Goal: Obtain resource: Obtain resource

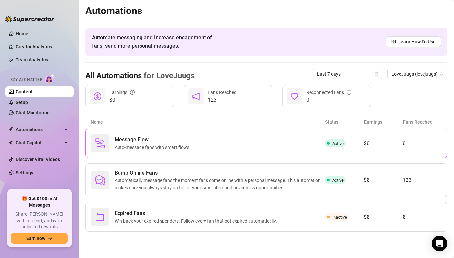
click at [124, 144] on span "Auto-message fans with smart flows." at bounding box center [154, 146] width 79 height 7
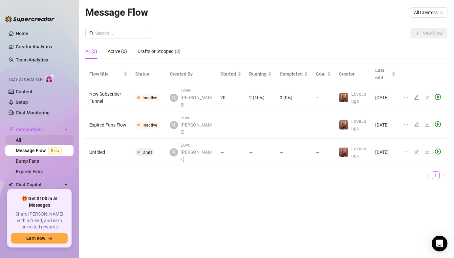
click at [21, 140] on link "All" at bounding box center [19, 139] width 6 height 5
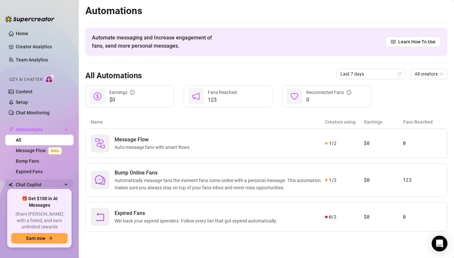
click at [30, 187] on span "Chat Copilot" at bounding box center [39, 184] width 47 height 11
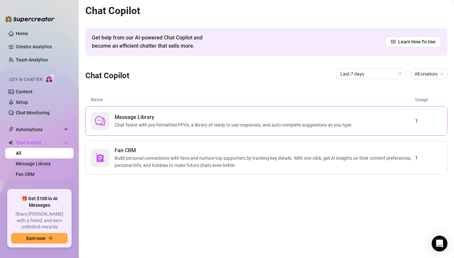
click at [138, 125] on span "Chat faster with pre-formatted PPVs, a library of ready to use responses, and a…" at bounding box center [235, 124] width 241 height 7
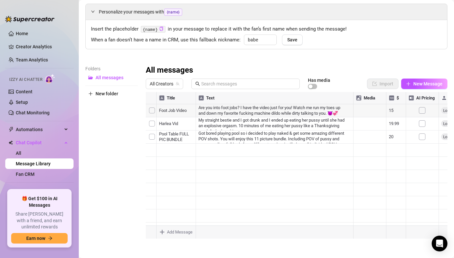
scroll to position [25, 0]
click at [21, 152] on link "All" at bounding box center [19, 152] width 6 height 5
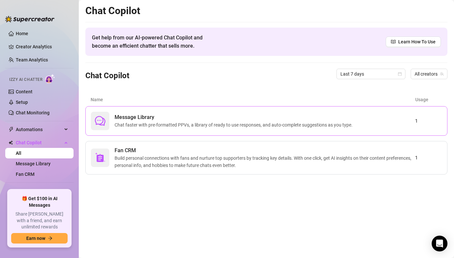
click at [160, 112] on div "Message Library Chat faster with pre-formatted PPVs, a library of ready to use …" at bounding box center [253, 121] width 324 height 18
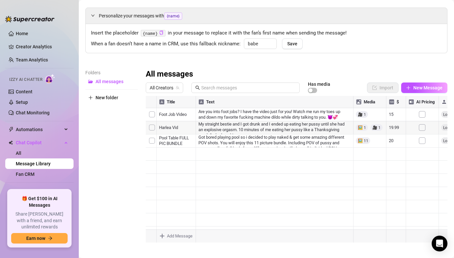
scroll to position [25, 0]
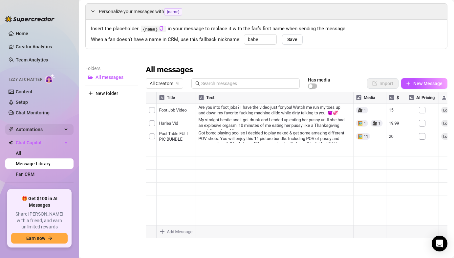
click at [48, 130] on span "Automations" at bounding box center [39, 129] width 47 height 11
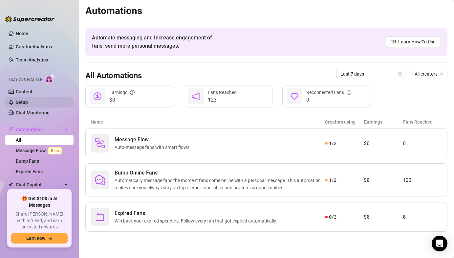
click at [28, 100] on link "Setup" at bounding box center [22, 101] width 12 height 5
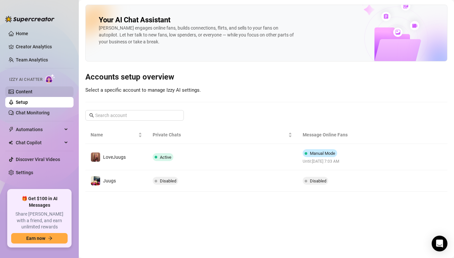
click at [33, 90] on link "Content" at bounding box center [24, 91] width 17 height 5
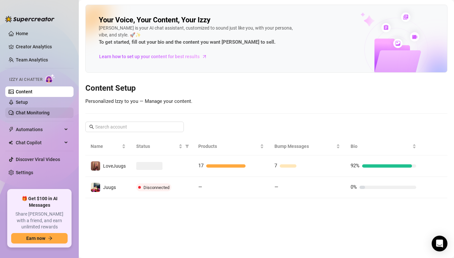
click at [44, 115] on link "Chat Monitoring" at bounding box center [33, 112] width 34 height 5
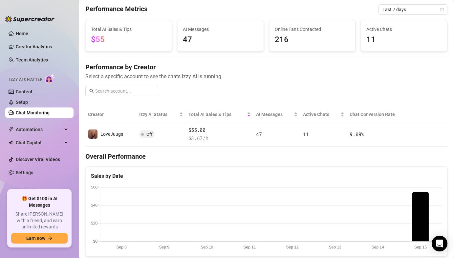
scroll to position [24, 0]
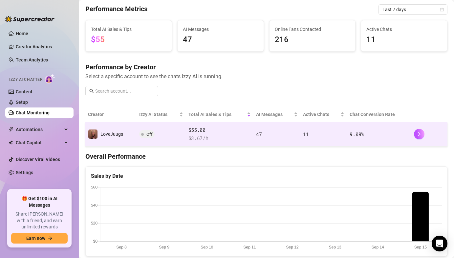
click at [236, 138] on span "$ 3.67 /h" at bounding box center [219, 138] width 63 height 8
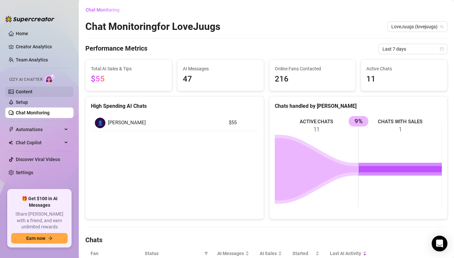
click at [33, 91] on link "Content" at bounding box center [24, 91] width 17 height 5
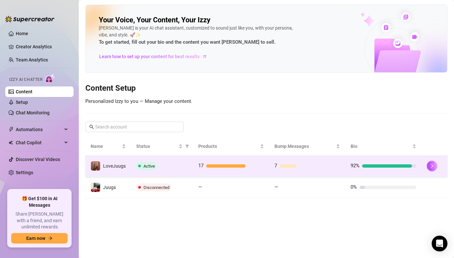
click at [166, 160] on td "Active" at bounding box center [162, 165] width 62 height 21
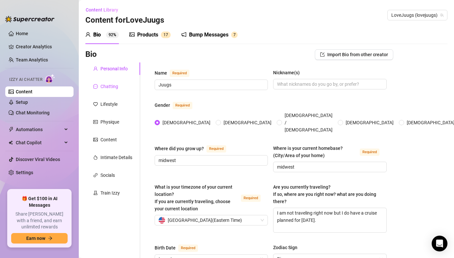
click at [117, 83] on div "Chatting" at bounding box center [109, 86] width 18 height 7
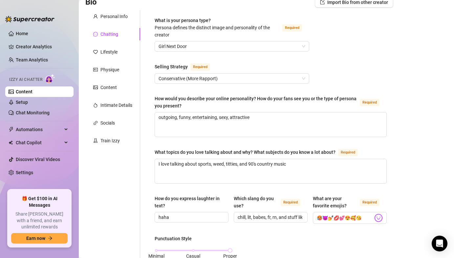
scroll to position [53, 0]
click at [123, 106] on div "Intimate Details" at bounding box center [116, 104] width 32 height 7
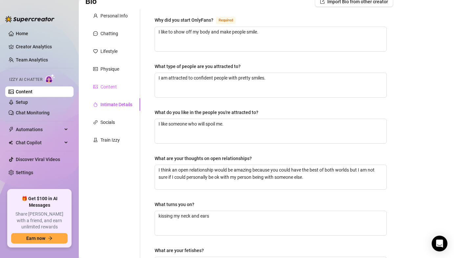
click at [122, 86] on div "Content" at bounding box center [112, 86] width 55 height 12
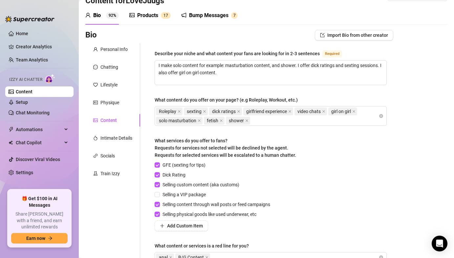
scroll to position [15, 0]
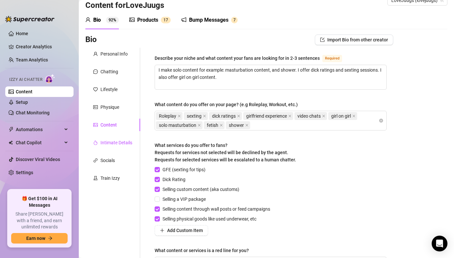
click at [115, 143] on div "Intimate Details" at bounding box center [116, 142] width 32 height 7
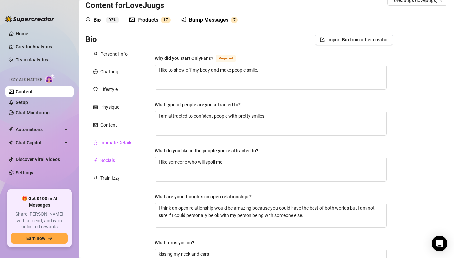
click at [112, 159] on div "Socials" at bounding box center [107, 160] width 14 height 7
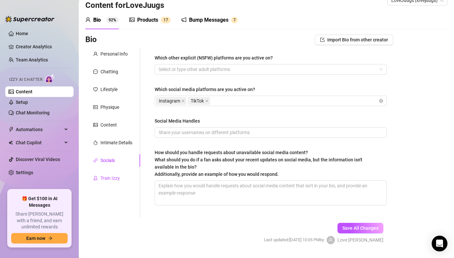
click at [111, 178] on div "Train Izzy" at bounding box center [109, 177] width 19 height 7
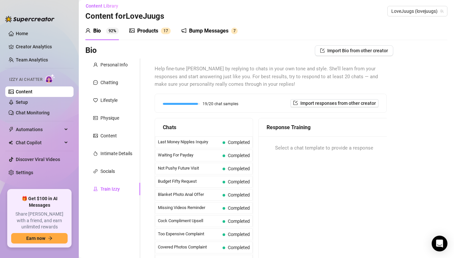
scroll to position [4, 0]
click at [155, 32] on div "Products" at bounding box center [147, 31] width 21 height 8
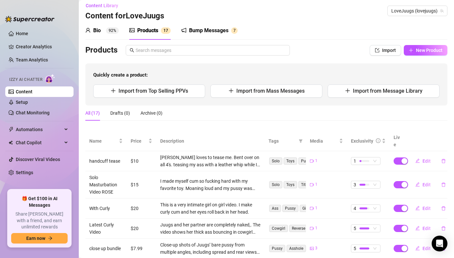
click at [204, 34] on div "Bump Messages 7" at bounding box center [209, 30] width 56 height 18
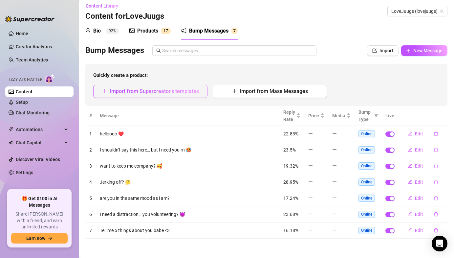
click at [188, 94] on button "Import from Supercreator's templates" at bounding box center [150, 91] width 114 height 13
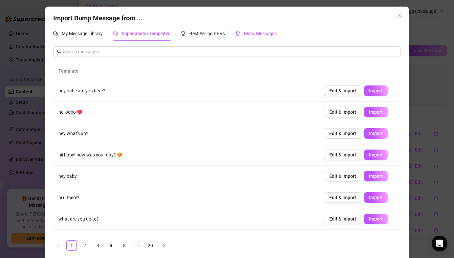
click at [256, 35] on span "Mass Messages" at bounding box center [260, 33] width 33 height 5
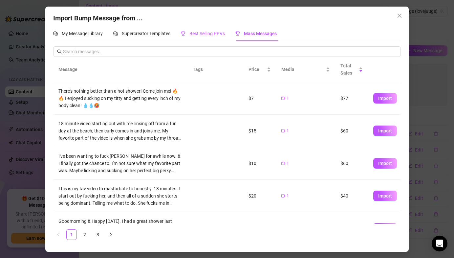
click at [223, 34] on span "Best Selling PPVs" at bounding box center [206, 33] width 35 height 5
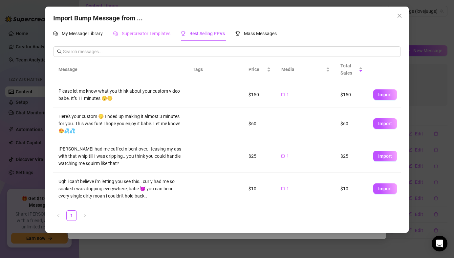
click at [147, 38] on div "Supercreator Templates" at bounding box center [141, 33] width 57 height 15
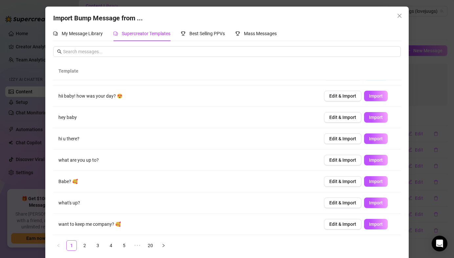
scroll to position [5, 0]
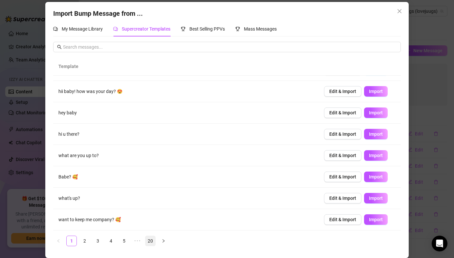
click at [149, 244] on link "20" at bounding box center [150, 241] width 10 height 10
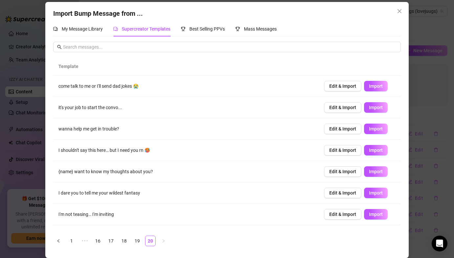
scroll to position [59, 0]
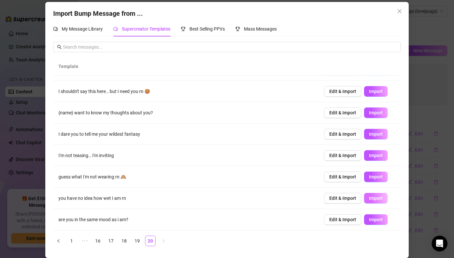
click at [376, 197] on span "Import" at bounding box center [376, 197] width 14 height 5
click at [371, 132] on span "Import" at bounding box center [376, 133] width 14 height 5
click at [138, 242] on link "19" at bounding box center [137, 241] width 10 height 10
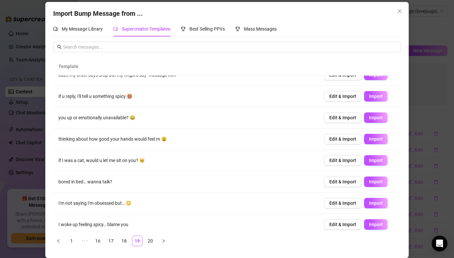
scroll to position [0, 0]
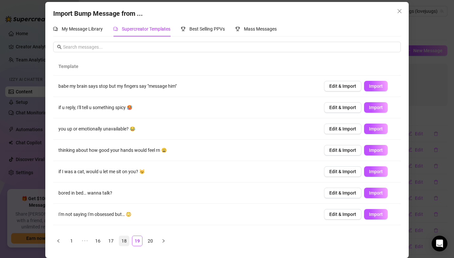
click at [124, 239] on link "18" at bounding box center [124, 241] width 10 height 10
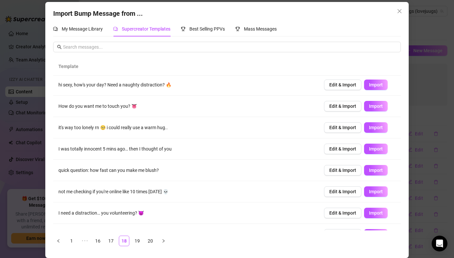
scroll to position [59, 0]
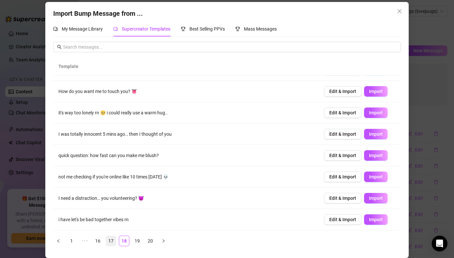
click at [109, 240] on link "17" at bounding box center [111, 241] width 10 height 10
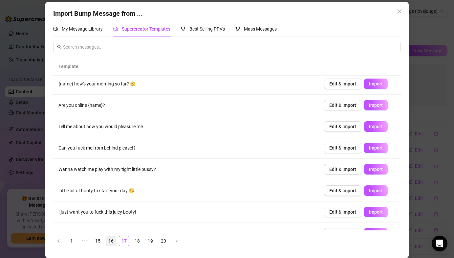
scroll to position [0, 0]
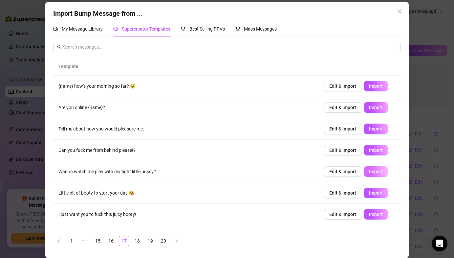
click at [372, 172] on span "Import" at bounding box center [376, 171] width 14 height 5
click at [111, 244] on link "16" at bounding box center [111, 241] width 10 height 10
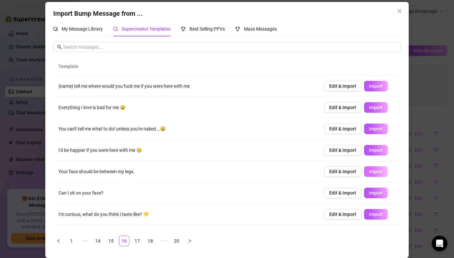
click at [376, 171] on span "Import" at bounding box center [376, 171] width 14 height 5
click at [111, 242] on link "15" at bounding box center [111, 241] width 10 height 10
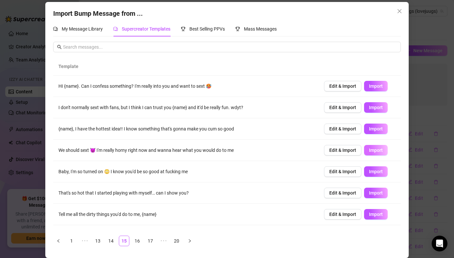
click at [378, 149] on span "Import" at bounding box center [376, 149] width 14 height 5
click at [377, 172] on span "Import" at bounding box center [376, 171] width 14 height 5
type textarea "Baby, I'm so turned on 😳 I know you'd be so good at fucking me"
click at [400, 12] on icon "close" at bounding box center [400, 11] width 4 height 4
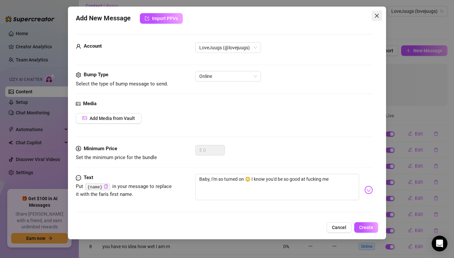
click at [381, 15] on span "Close" at bounding box center [377, 15] width 11 height 5
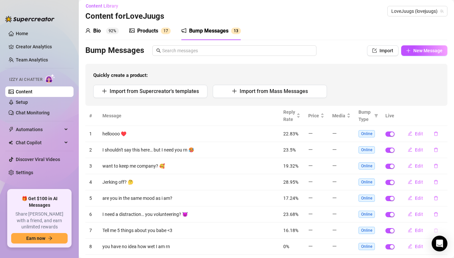
click at [438, 228] on button "button" at bounding box center [436, 230] width 15 height 11
click at [446, 212] on span "Yes" at bounding box center [443, 212] width 8 height 5
click at [438, 213] on button "button" at bounding box center [436, 214] width 15 height 11
click at [443, 197] on span "Yes" at bounding box center [443, 196] width 8 height 5
click at [436, 166] on icon "delete" at bounding box center [436, 166] width 5 height 5
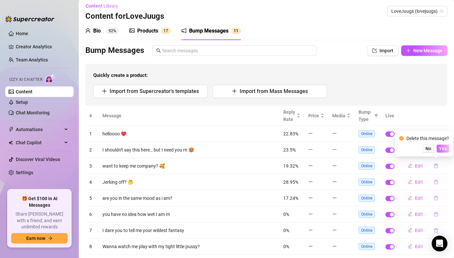
click at [442, 150] on span "Yes" at bounding box center [443, 148] width 8 height 5
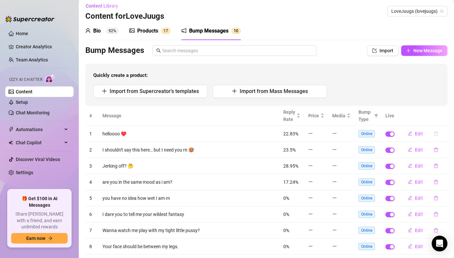
click at [436, 135] on icon "delete" at bounding box center [436, 133] width 5 height 5
click at [446, 116] on span "Yes" at bounding box center [443, 116] width 8 height 5
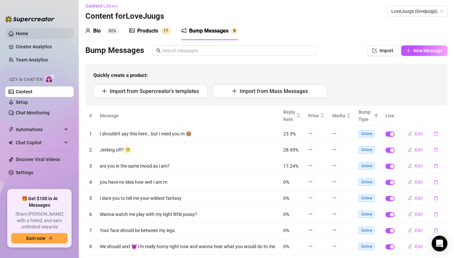
click at [28, 35] on link "Home" at bounding box center [22, 33] width 12 height 5
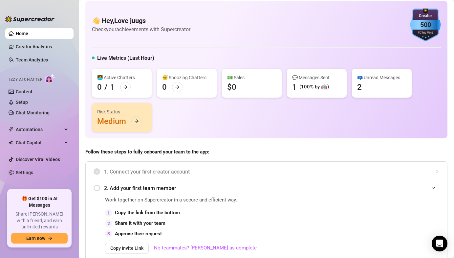
click at [28, 35] on link "Home" at bounding box center [22, 33] width 12 height 5
